Goal: Find specific page/section

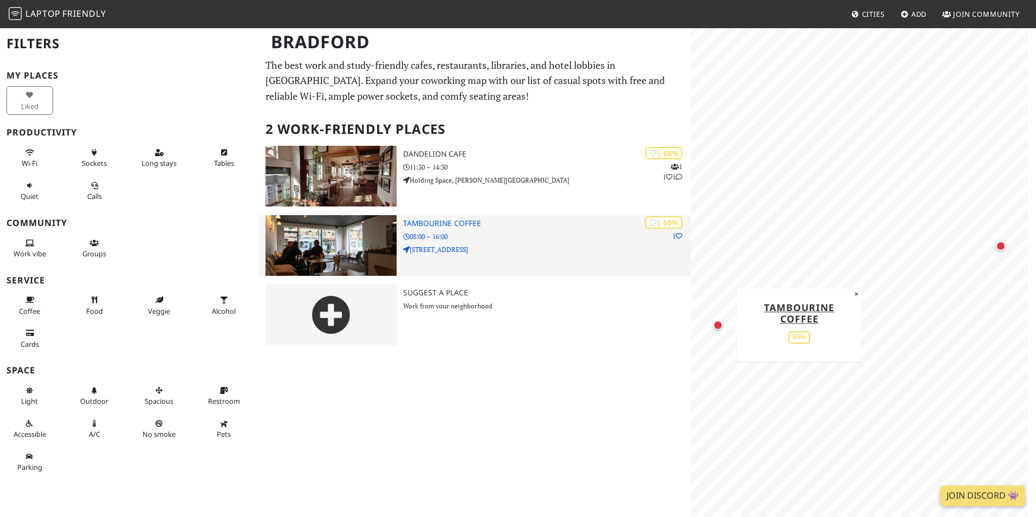
click at [340, 246] on img at bounding box center [331, 245] width 131 height 61
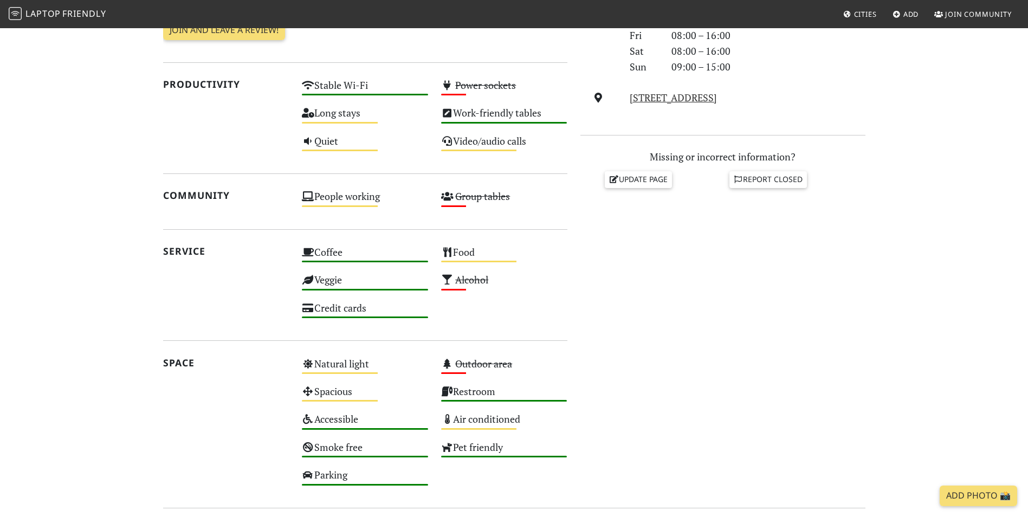
scroll to position [325, 0]
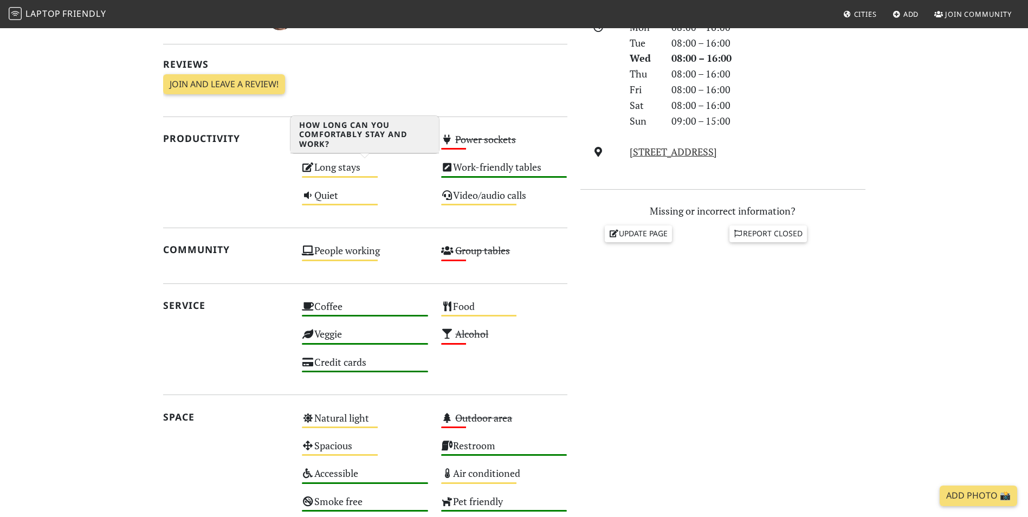
click at [362, 171] on div "Long stays Medium" at bounding box center [364, 172] width 139 height 28
